Goal: Information Seeking & Learning: Check status

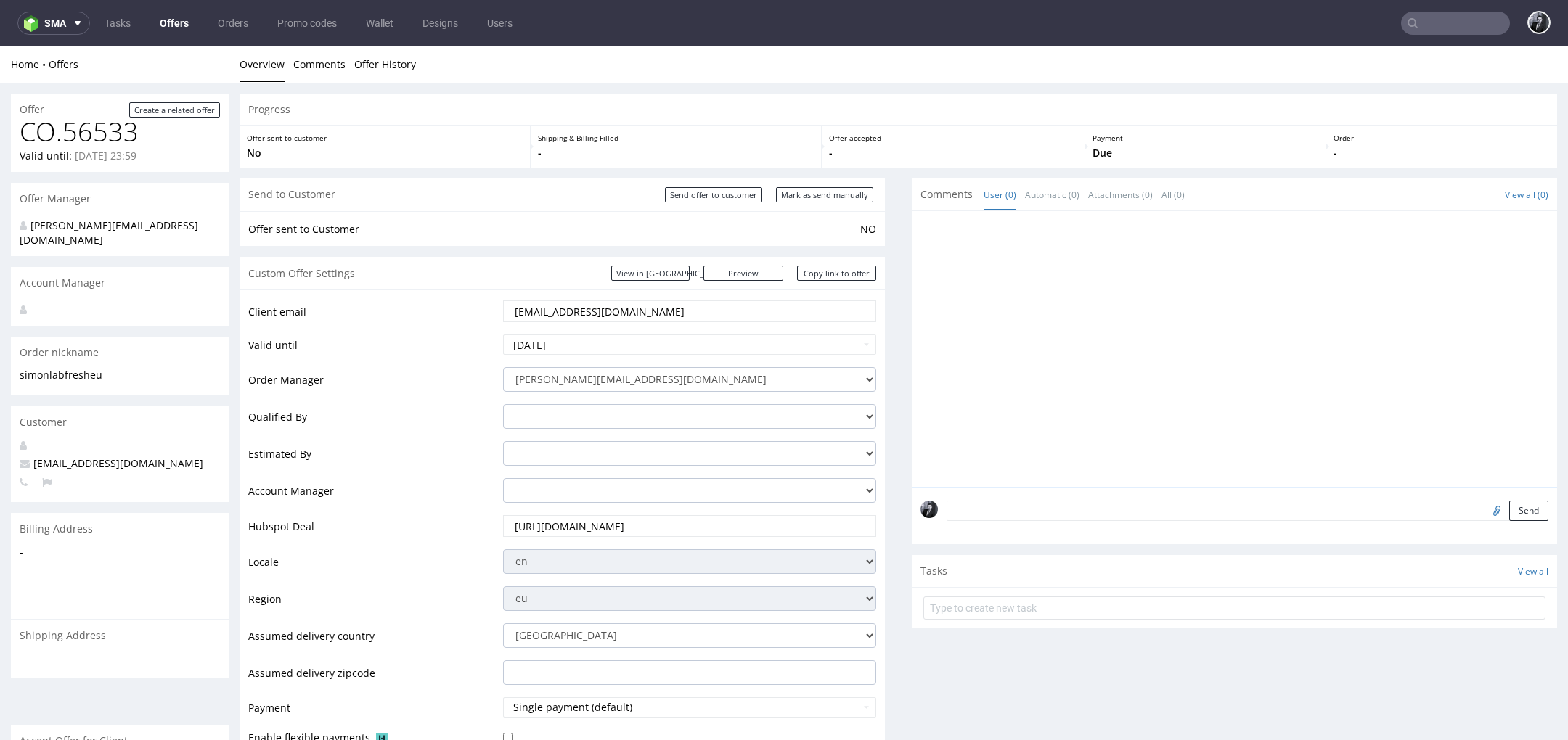
scroll to position [5, 0]
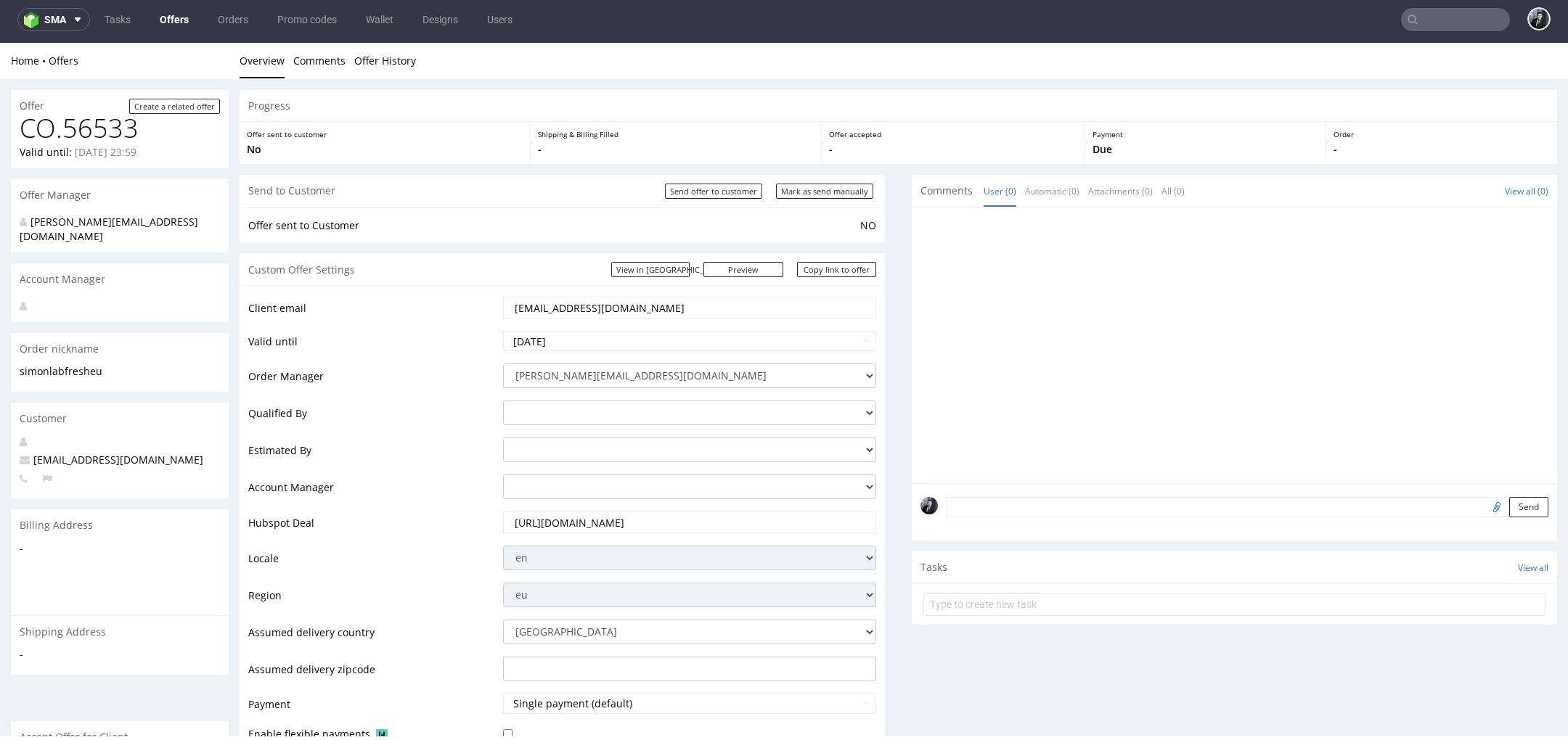
click at [169, 16] on link "Offers" at bounding box center [174, 19] width 47 height 23
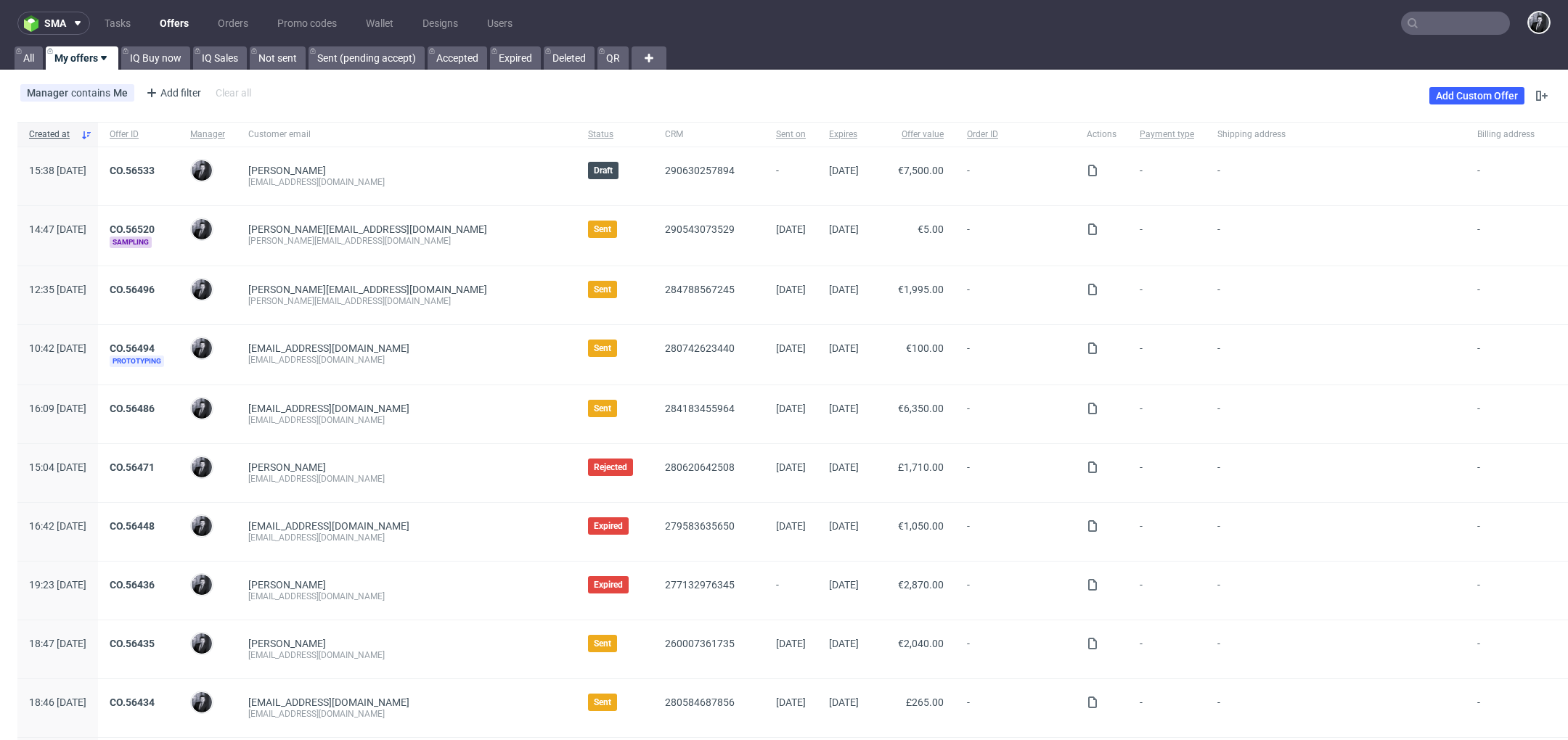
click at [1412, 27] on input "text" at bounding box center [1455, 23] width 109 height 23
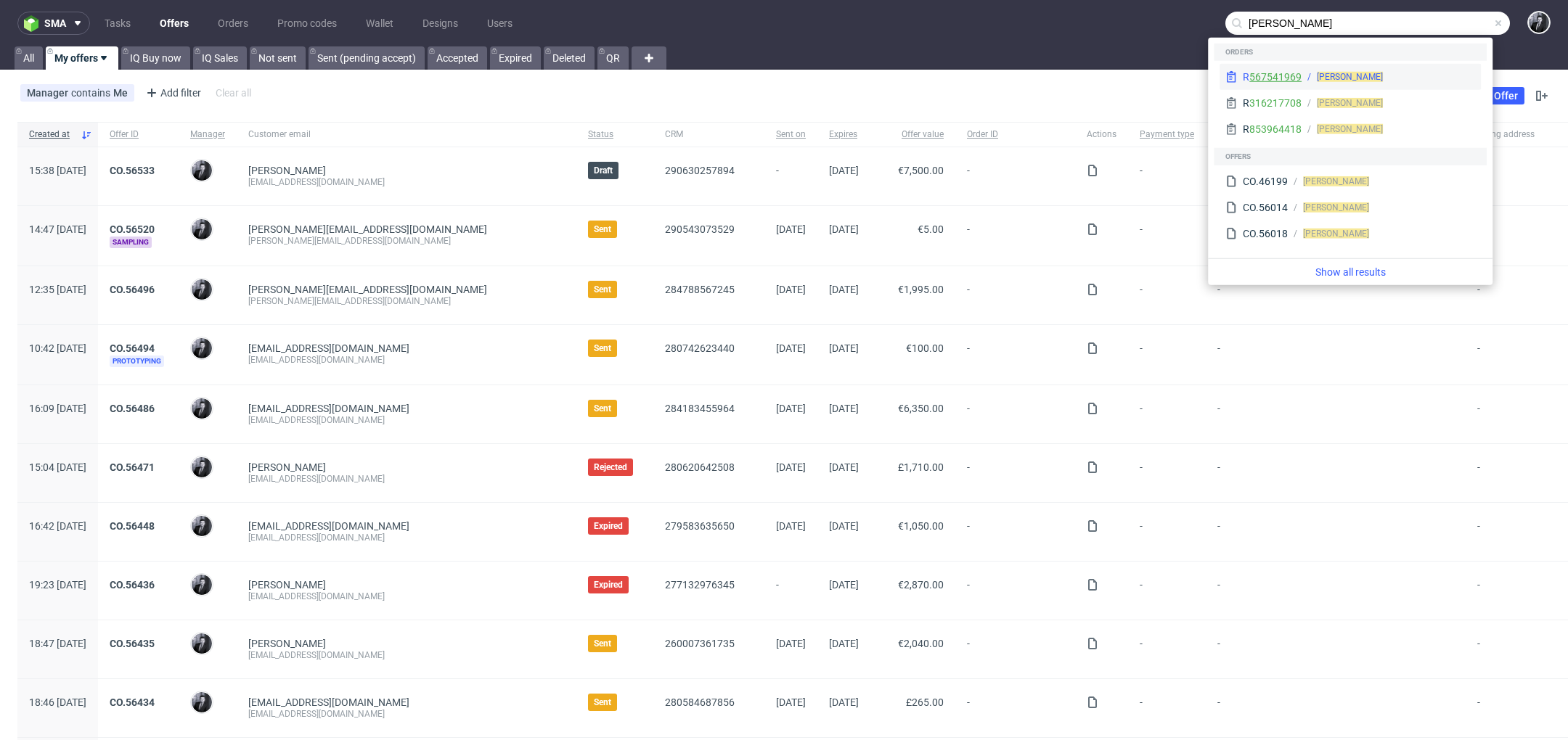
type input "juan pirlot"
click at [1282, 81] on link "567541969" at bounding box center [1275, 76] width 52 height 11
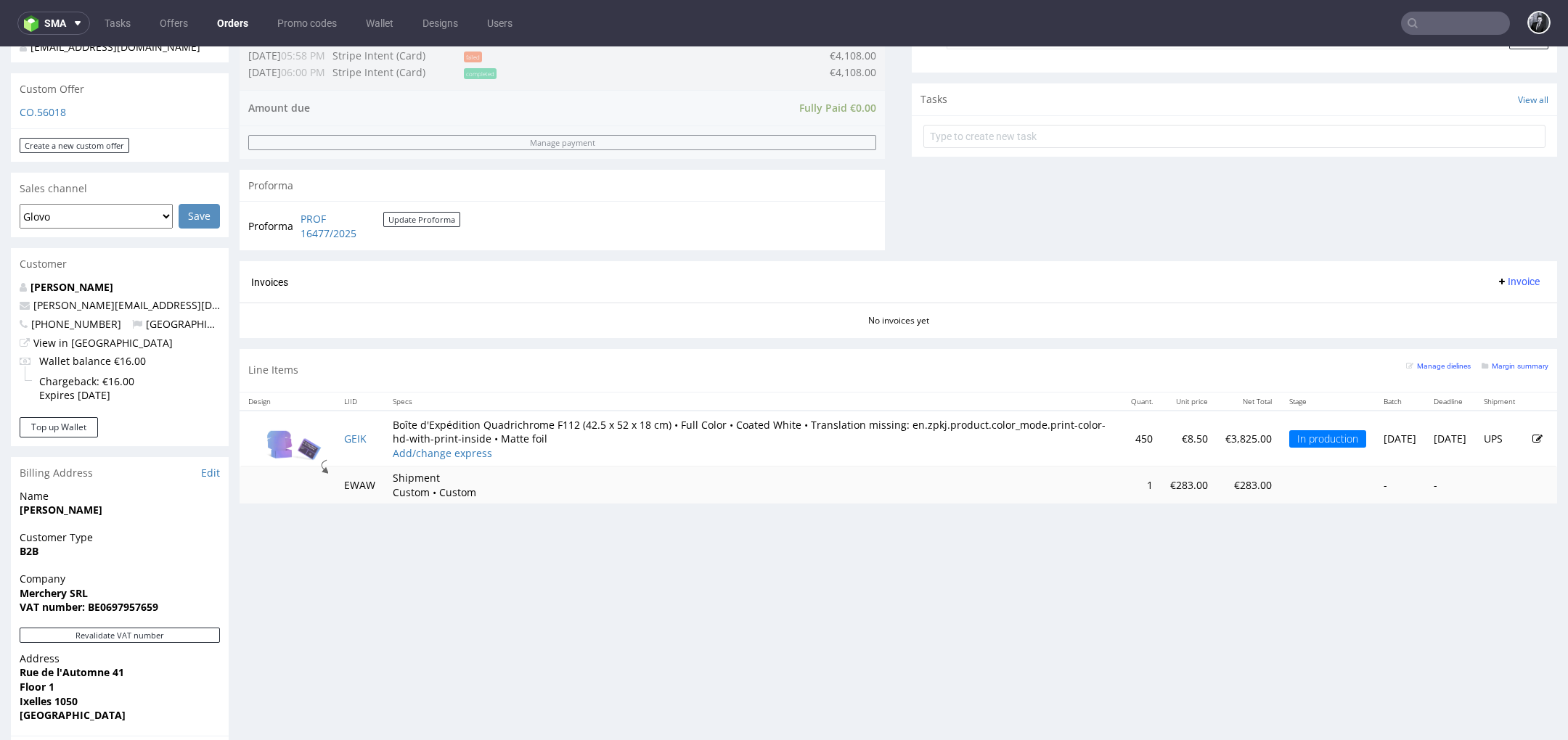
scroll to position [484, 0]
click at [1289, 438] on div "In production" at bounding box center [1327, 438] width 77 height 18
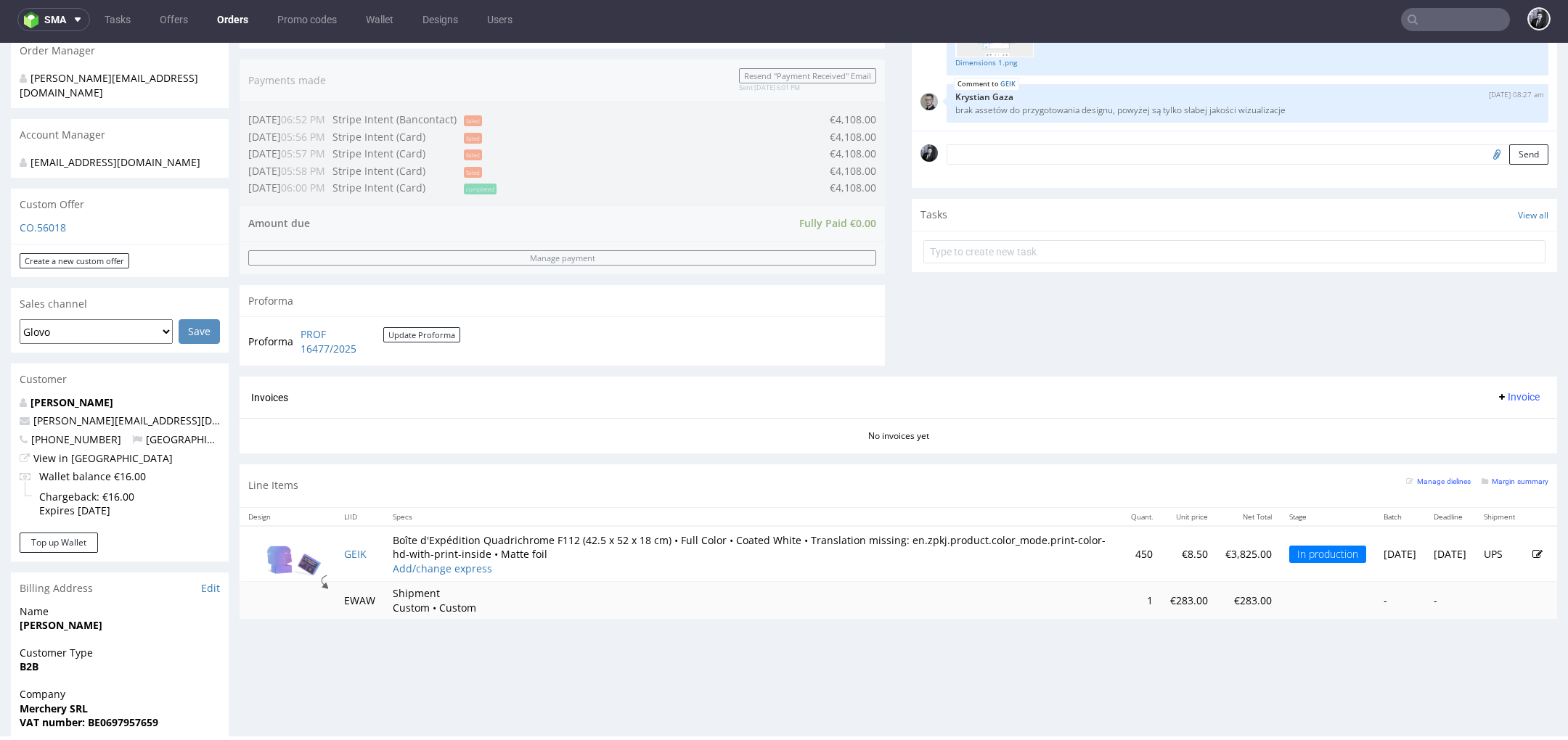
scroll to position [379, 0]
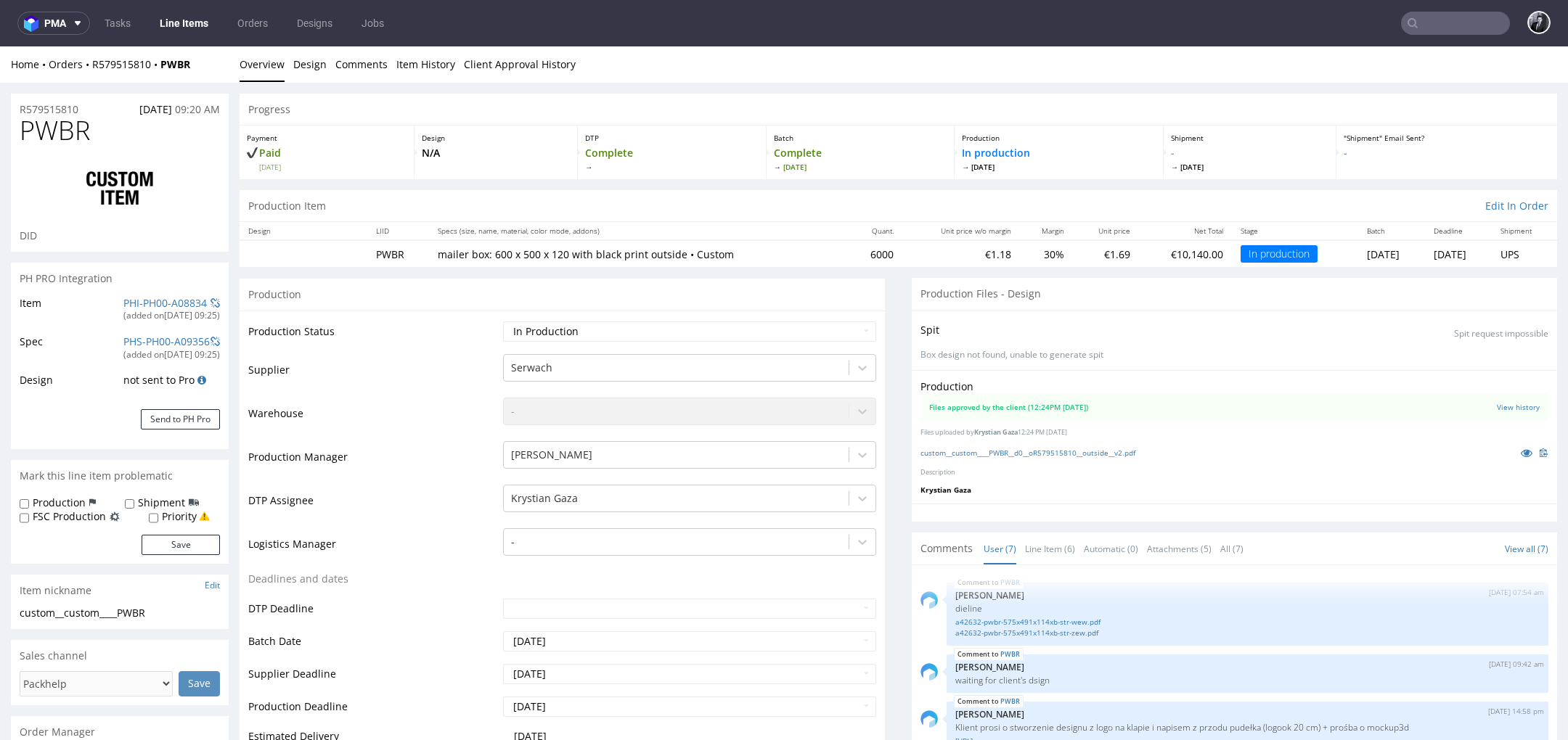
scroll to position [129, 0]
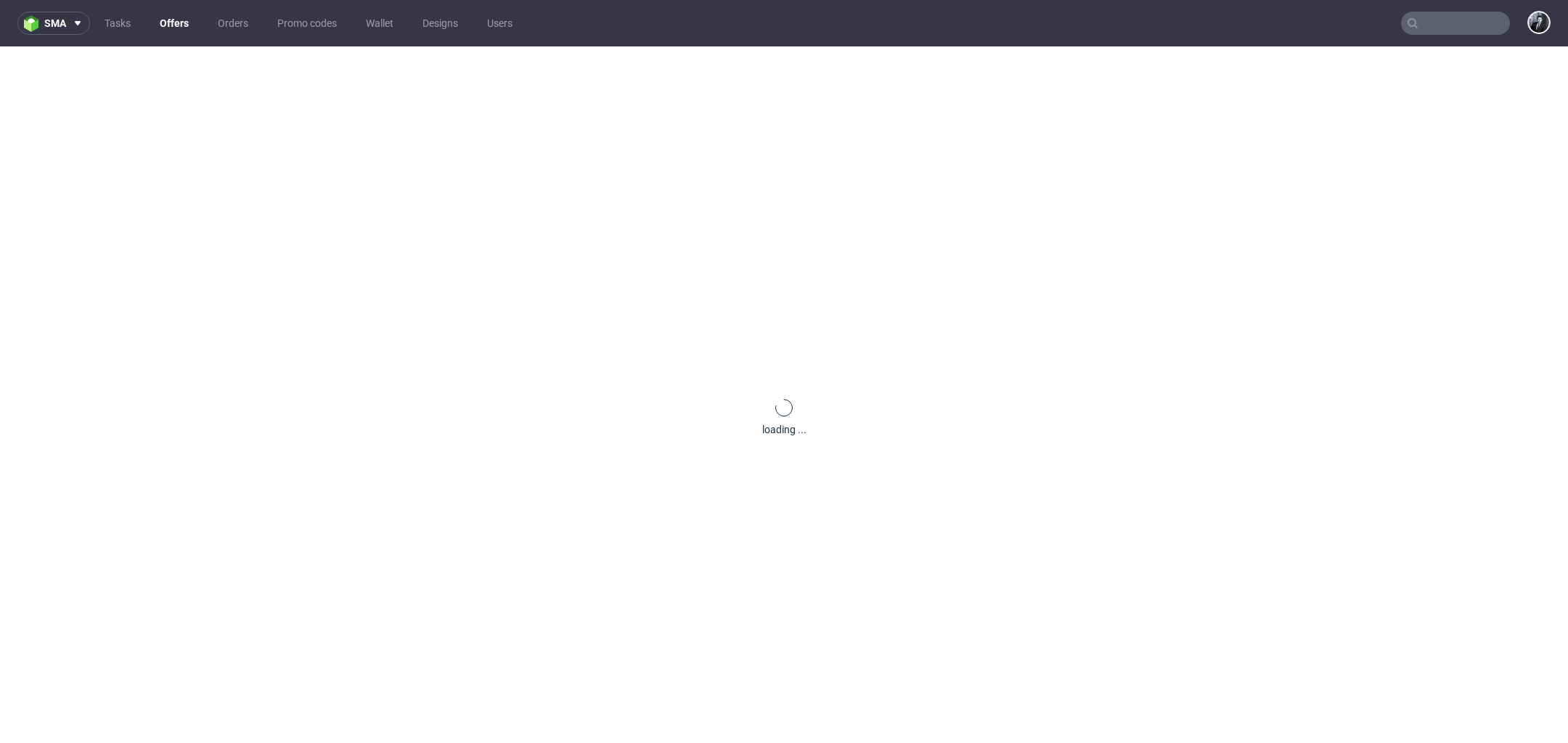
click at [168, 23] on link "Offers" at bounding box center [174, 23] width 47 height 23
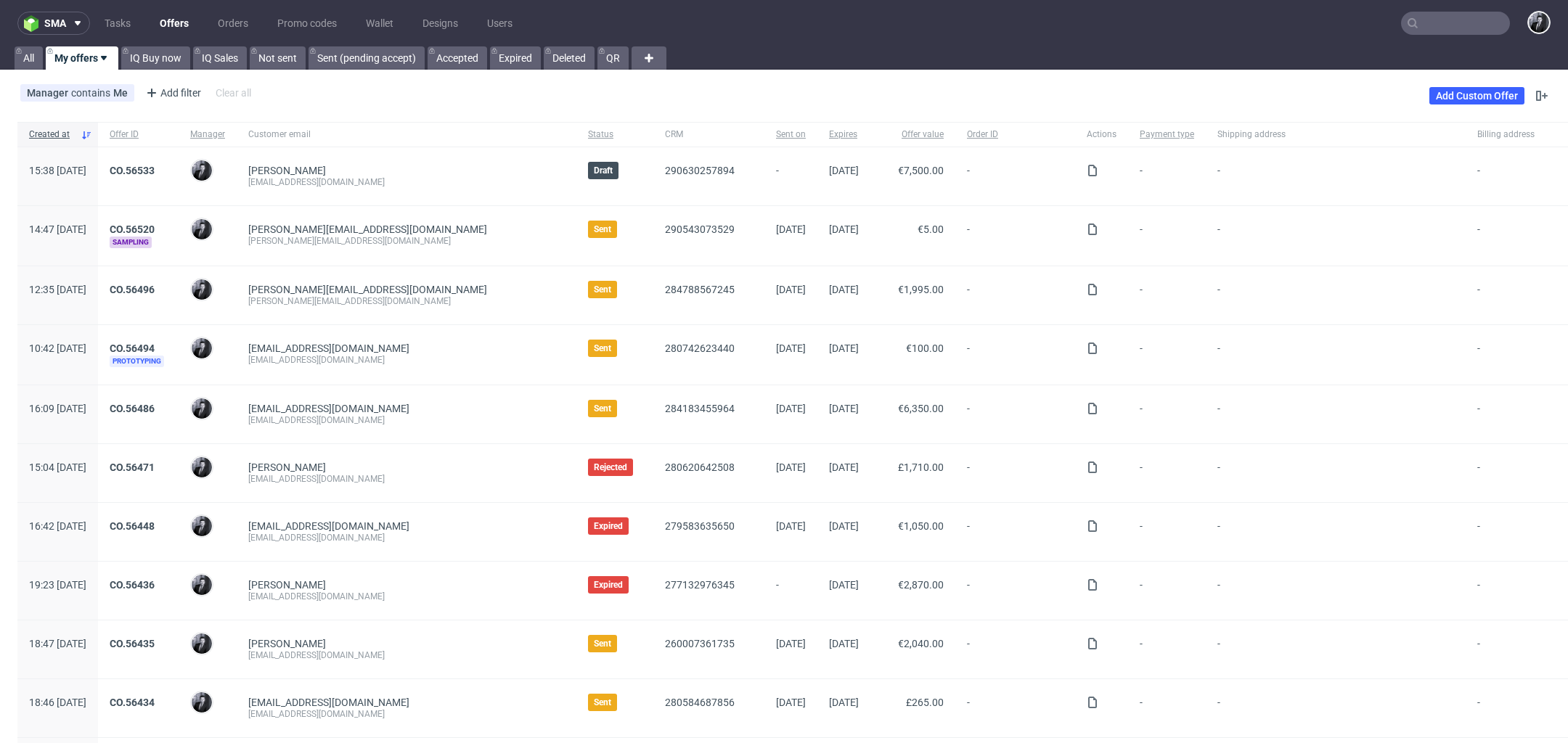
click at [1440, 22] on input "text" at bounding box center [1455, 23] width 109 height 23
type input "i"
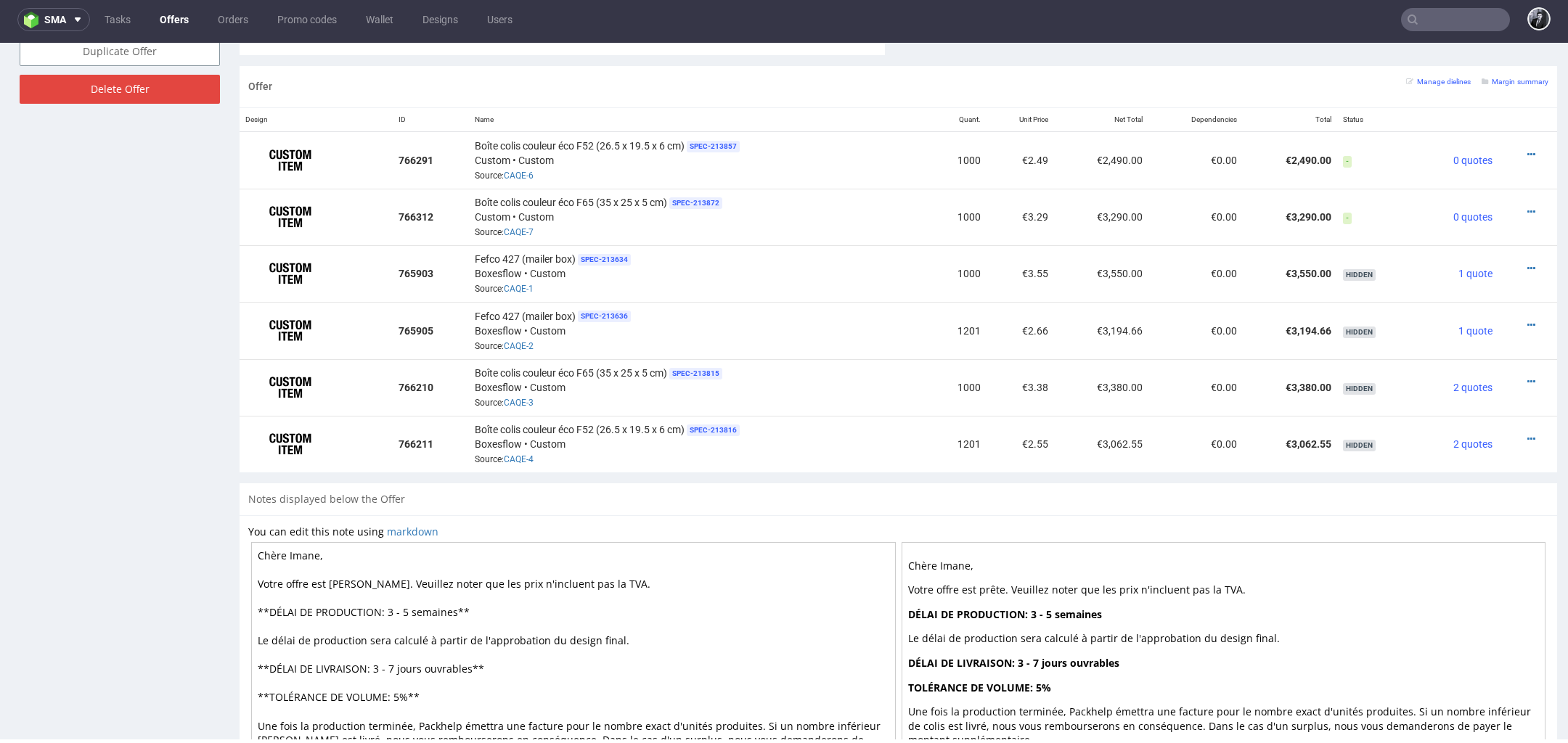
scroll to position [872, 0]
click at [739, 179] on div "Boîte colis couleur éco F52 (26.5 x 19.5 x 6 cm) SPEC- 213857 Custom • Custom S…" at bounding box center [699, 161] width 448 height 45
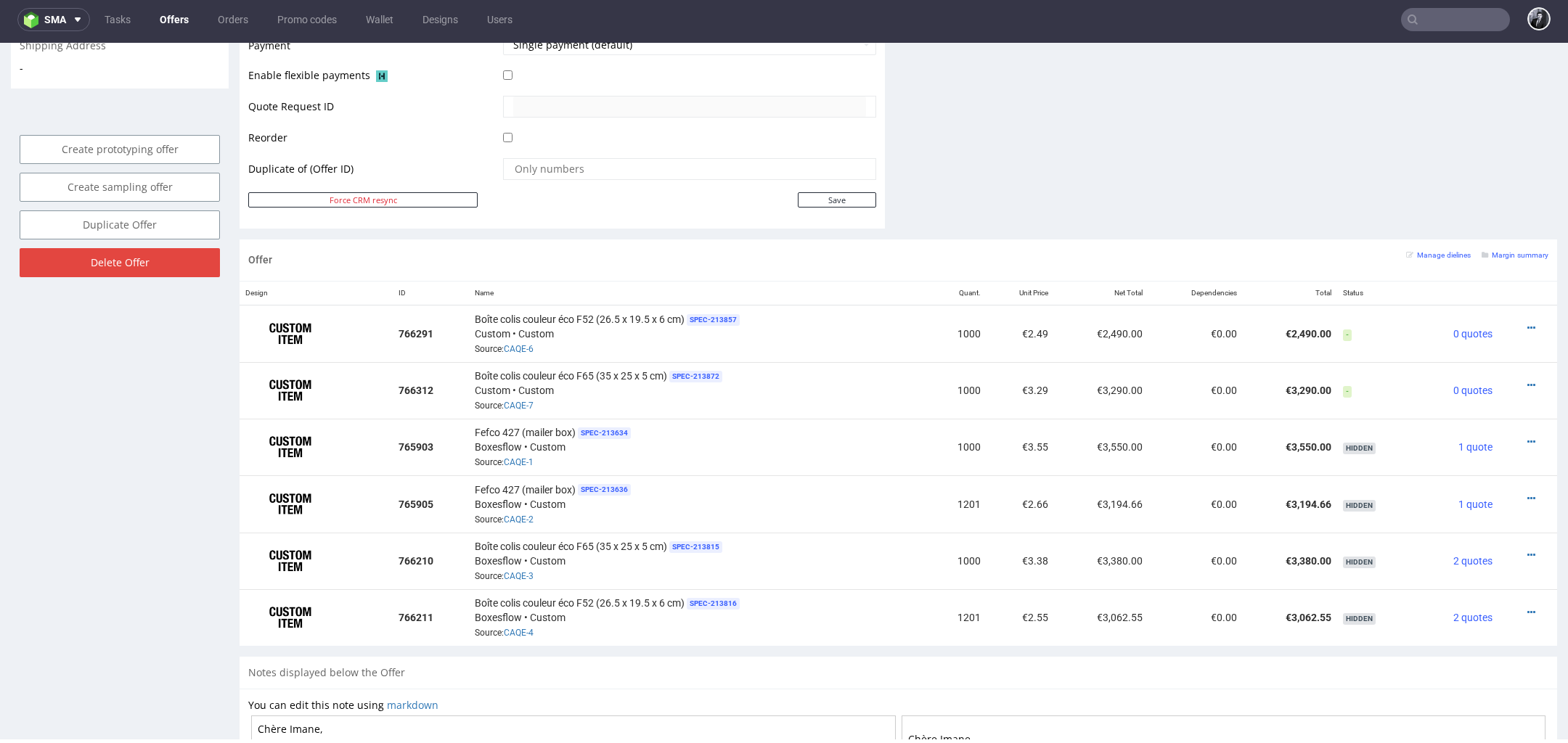
scroll to position [704, 0]
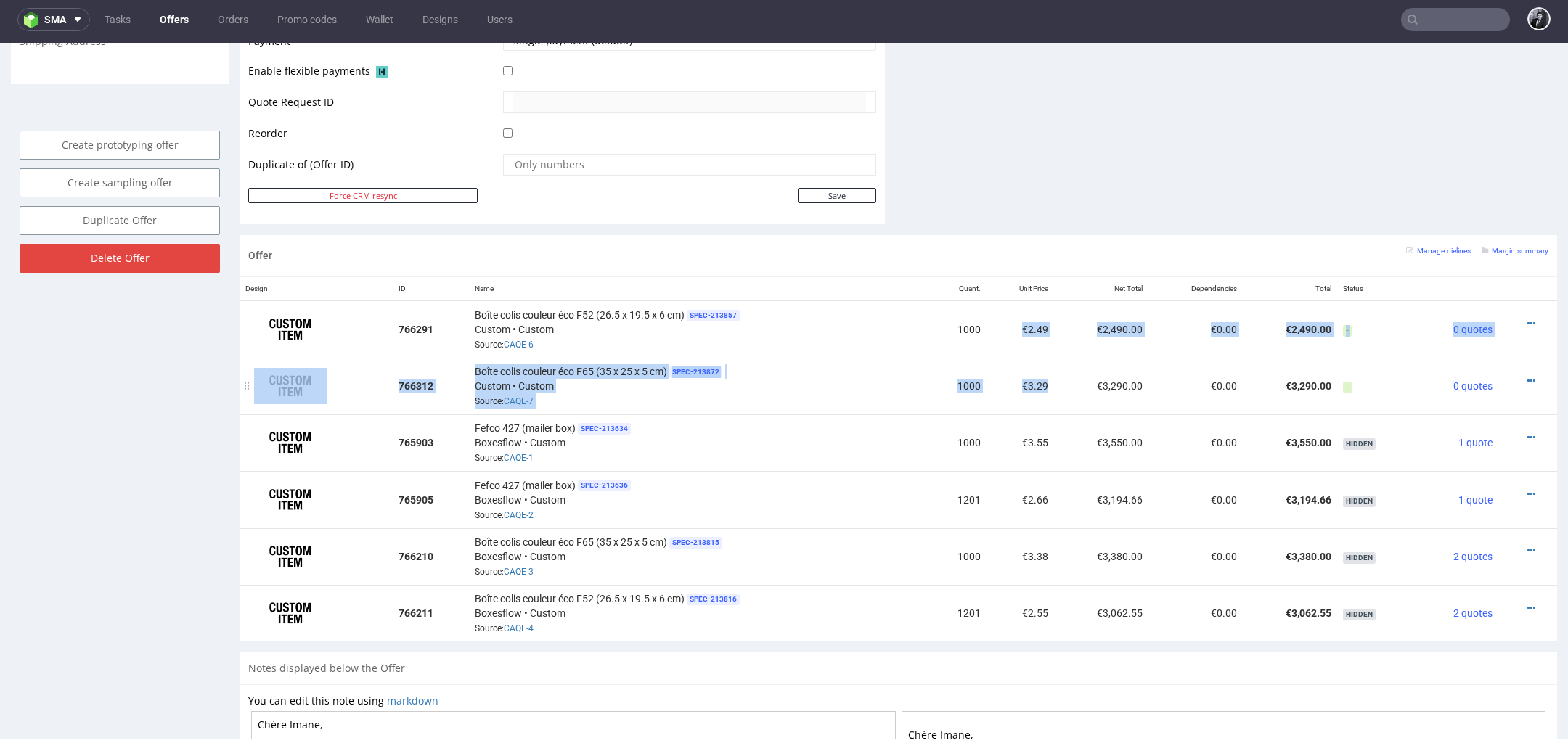
drag, startPoint x: 1017, startPoint y: 328, endPoint x: 1040, endPoint y: 386, distance: 62.4
click at [1039, 386] on table "Design ID Name Quant. Unit Price Net Total Dependencies Total Status 766291 Boî…" at bounding box center [898, 460] width 1317 height 365
click at [1040, 386] on td "€3.29" at bounding box center [1020, 386] width 66 height 57
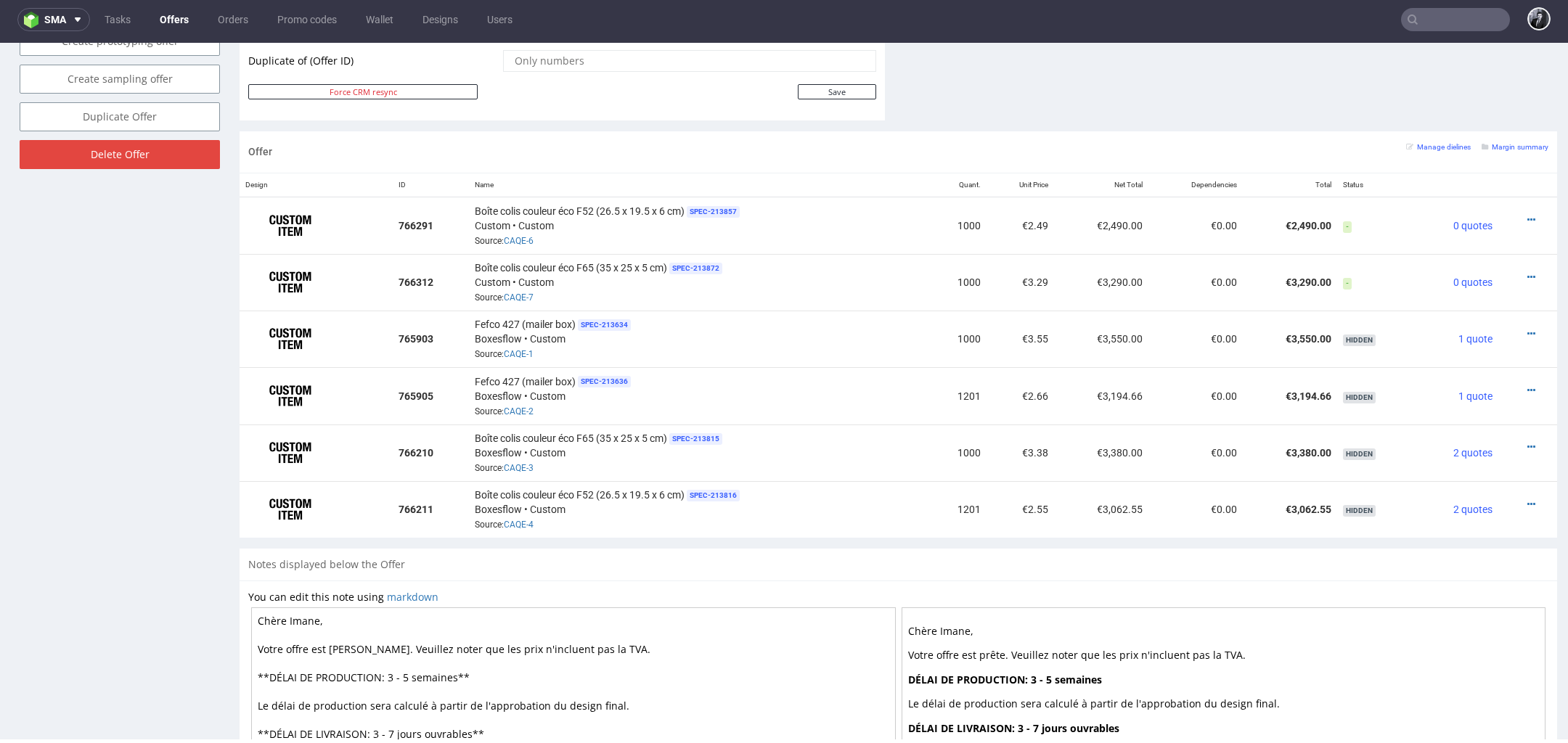
scroll to position [812, 0]
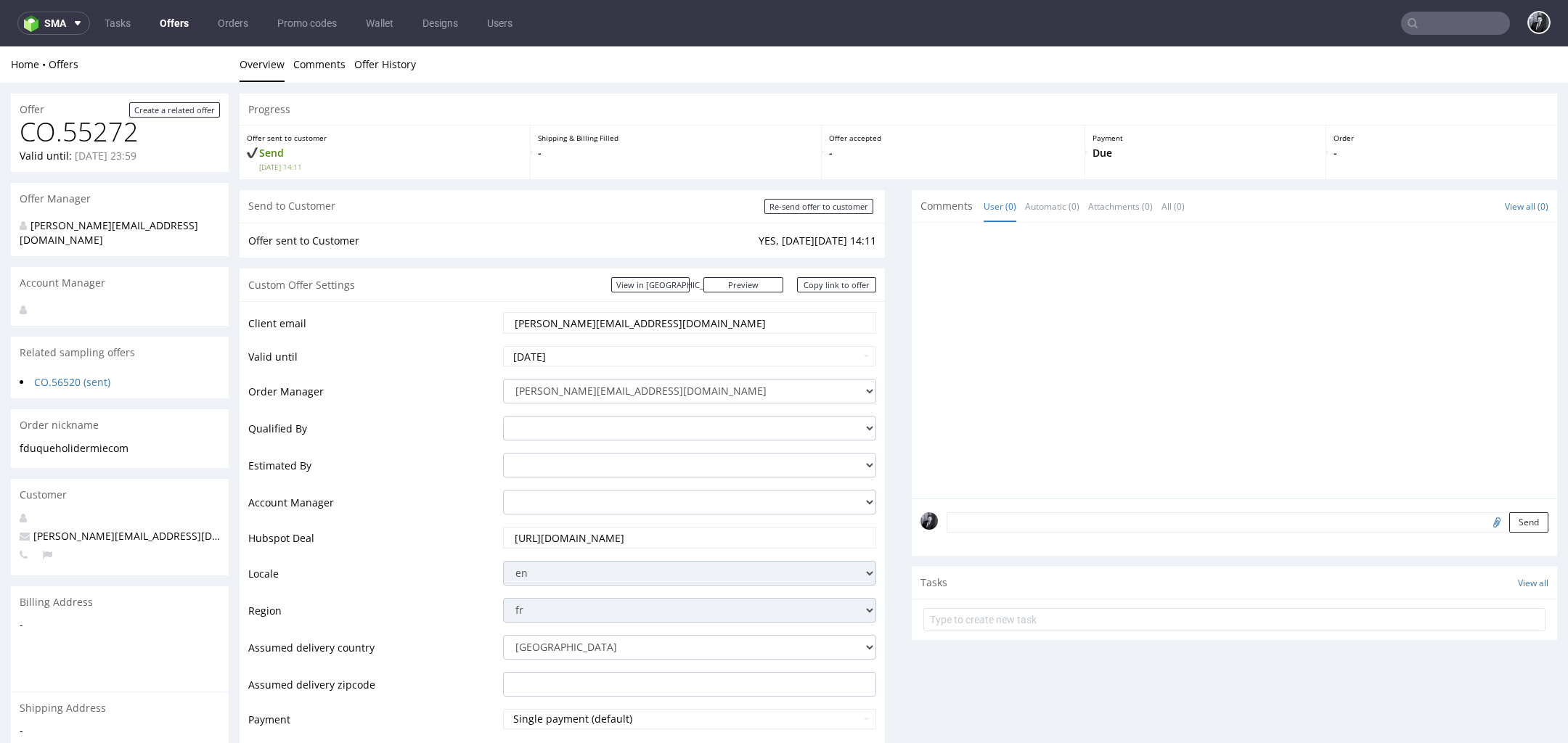
click at [179, 27] on link "Offers" at bounding box center [174, 23] width 47 height 23
